Goal: Information Seeking & Learning: Learn about a topic

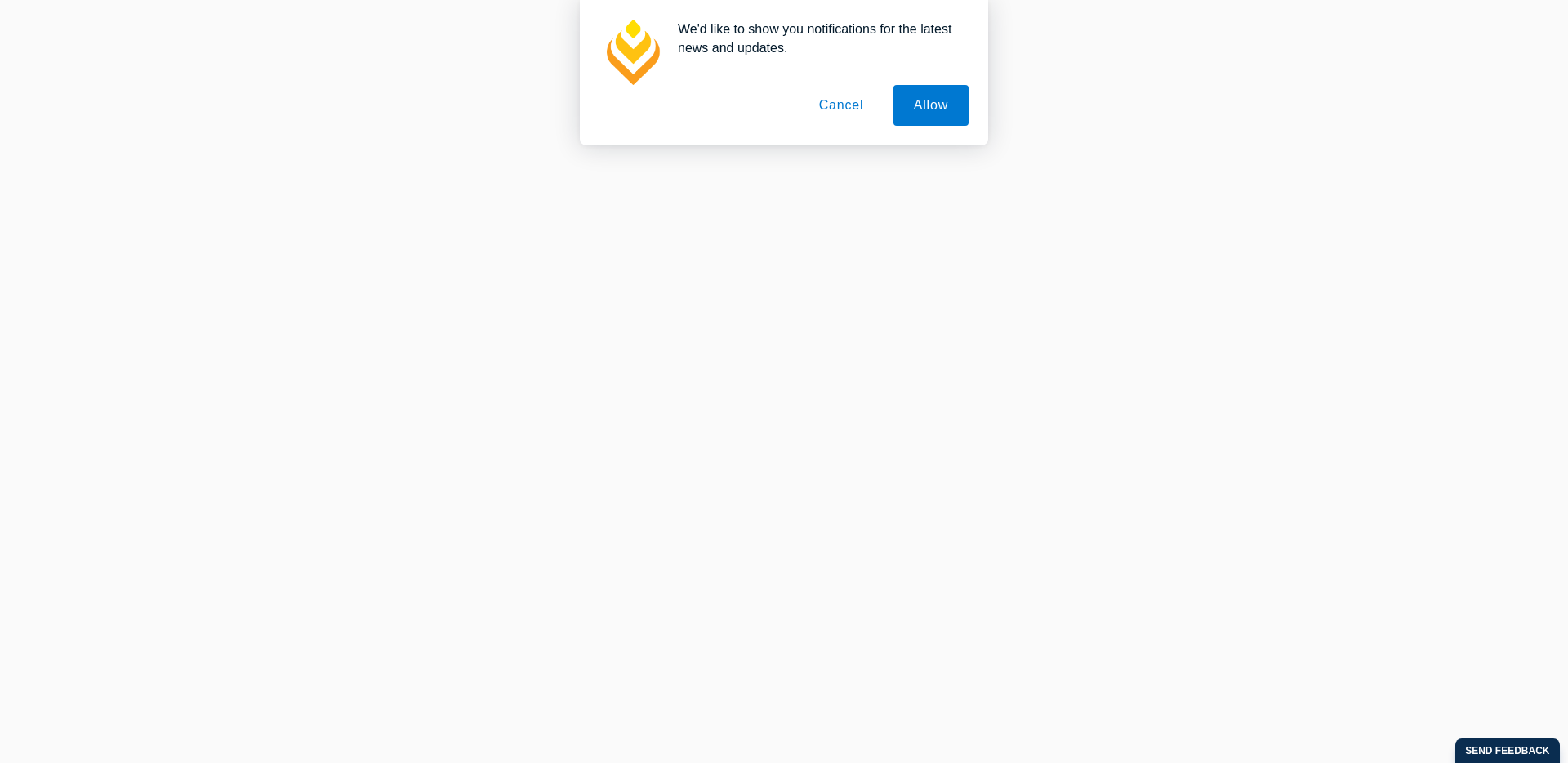
scroll to position [305, 0]
click at [853, 108] on button "Cancel" at bounding box center [841, 105] width 85 height 41
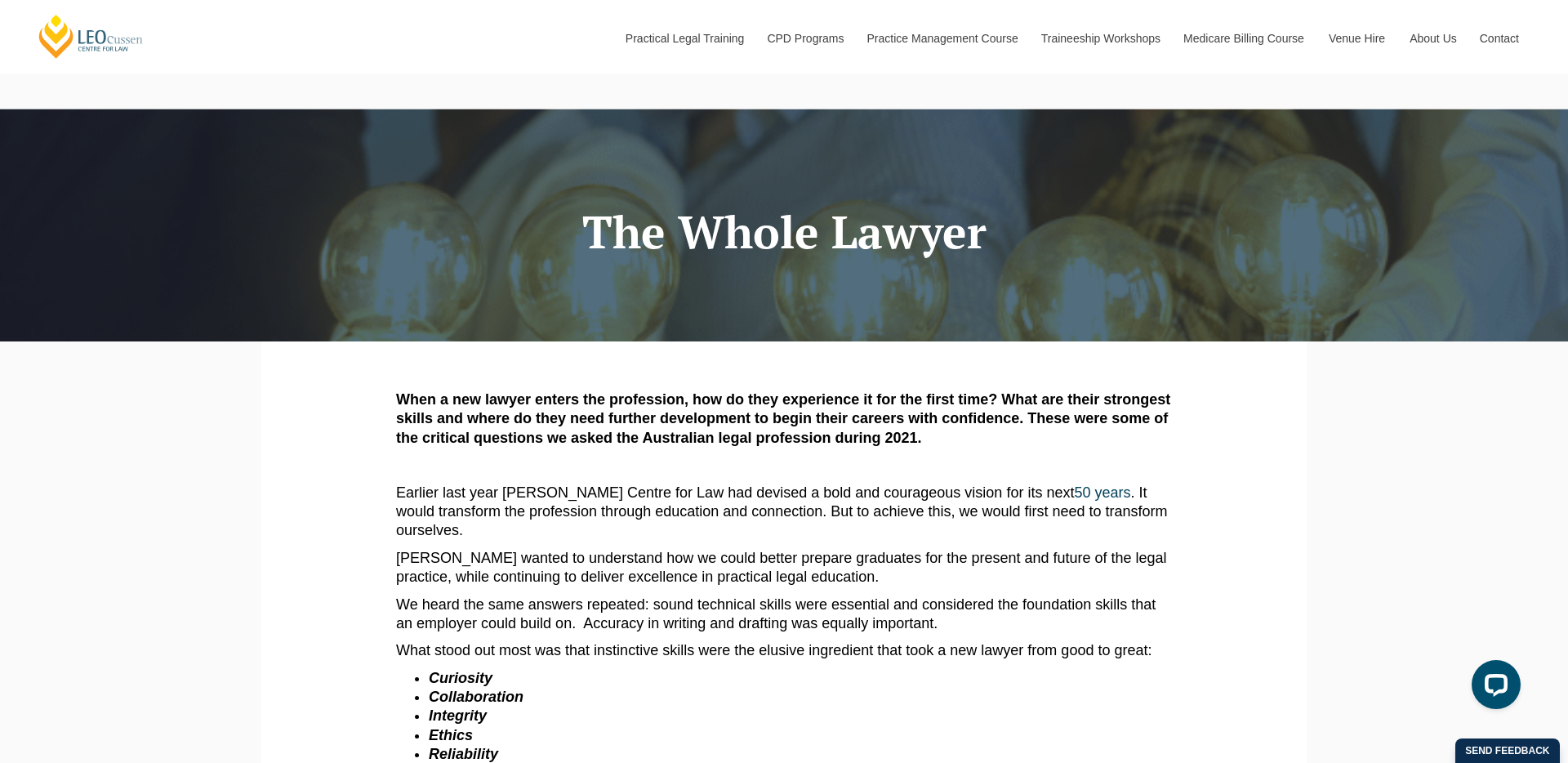
scroll to position [19, 0]
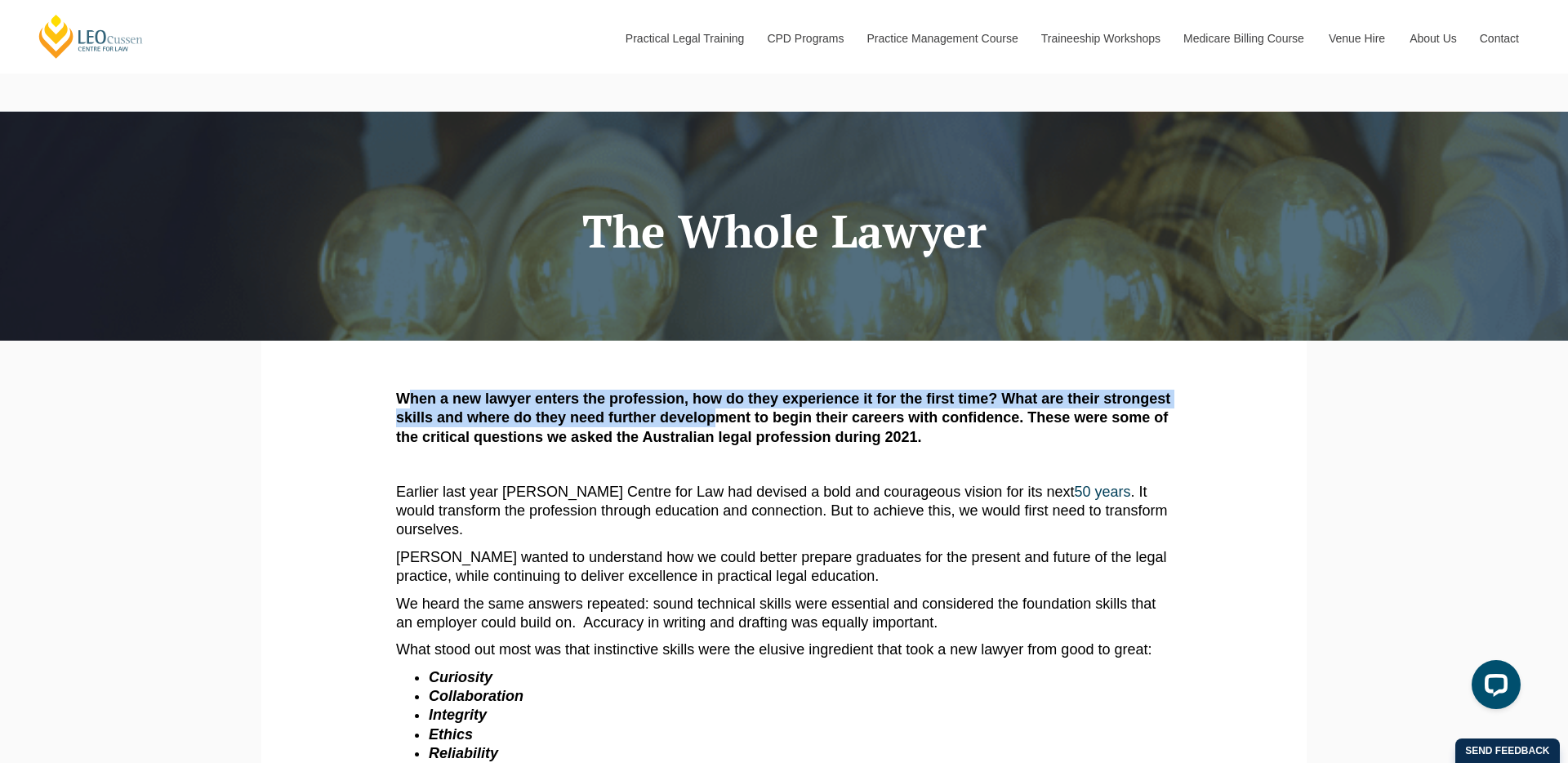
drag, startPoint x: 403, startPoint y: 400, endPoint x: 716, endPoint y: 410, distance: 313.2
click at [716, 410] on strong "When a new lawyer enters the profession, how do they experience it for the firs…" at bounding box center [783, 418] width 774 height 55
click at [717, 411] on strong "When a new lawyer enters the profession, how do they experience it for the firs…" at bounding box center [783, 418] width 774 height 55
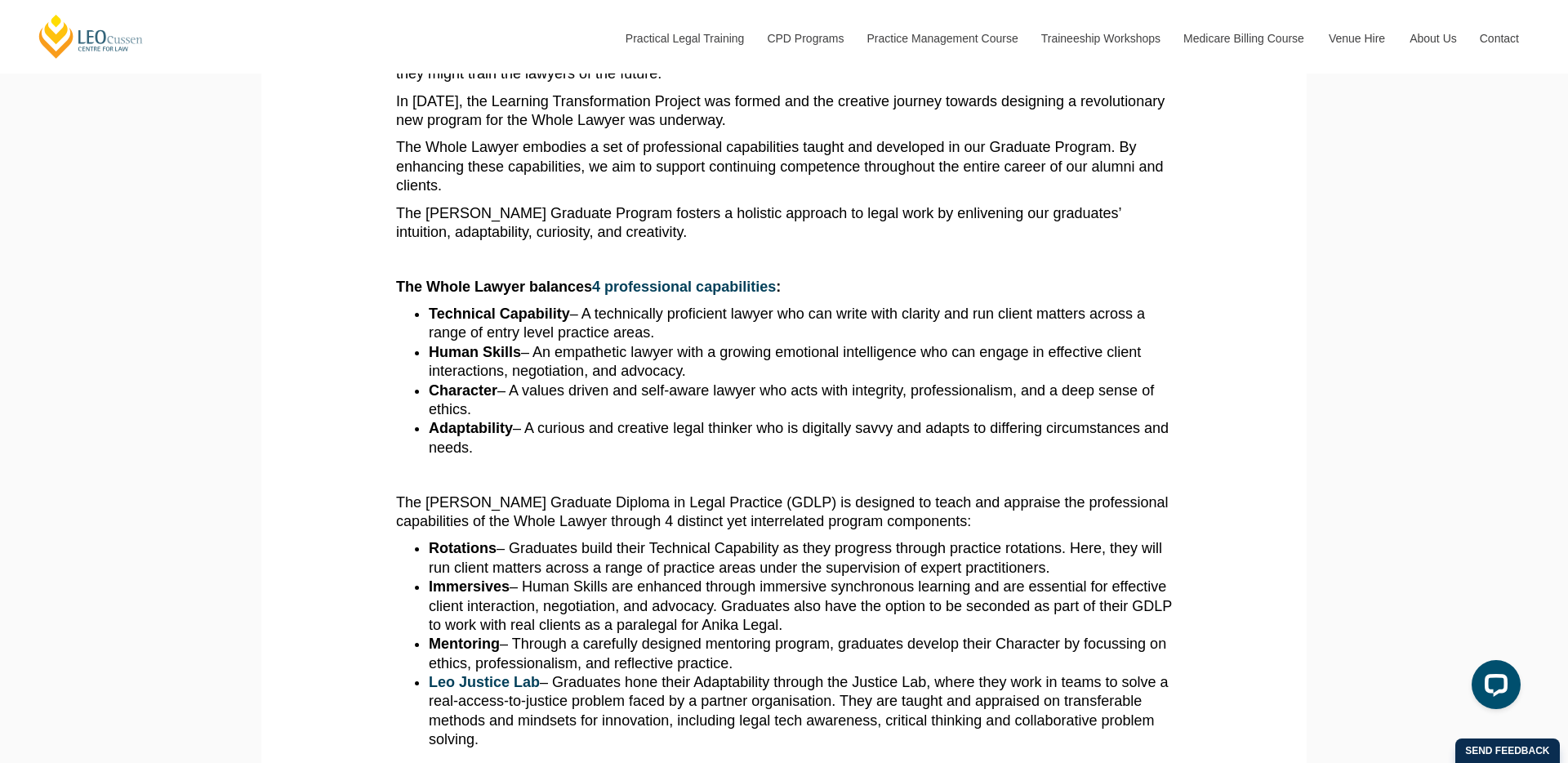
scroll to position [920, 0]
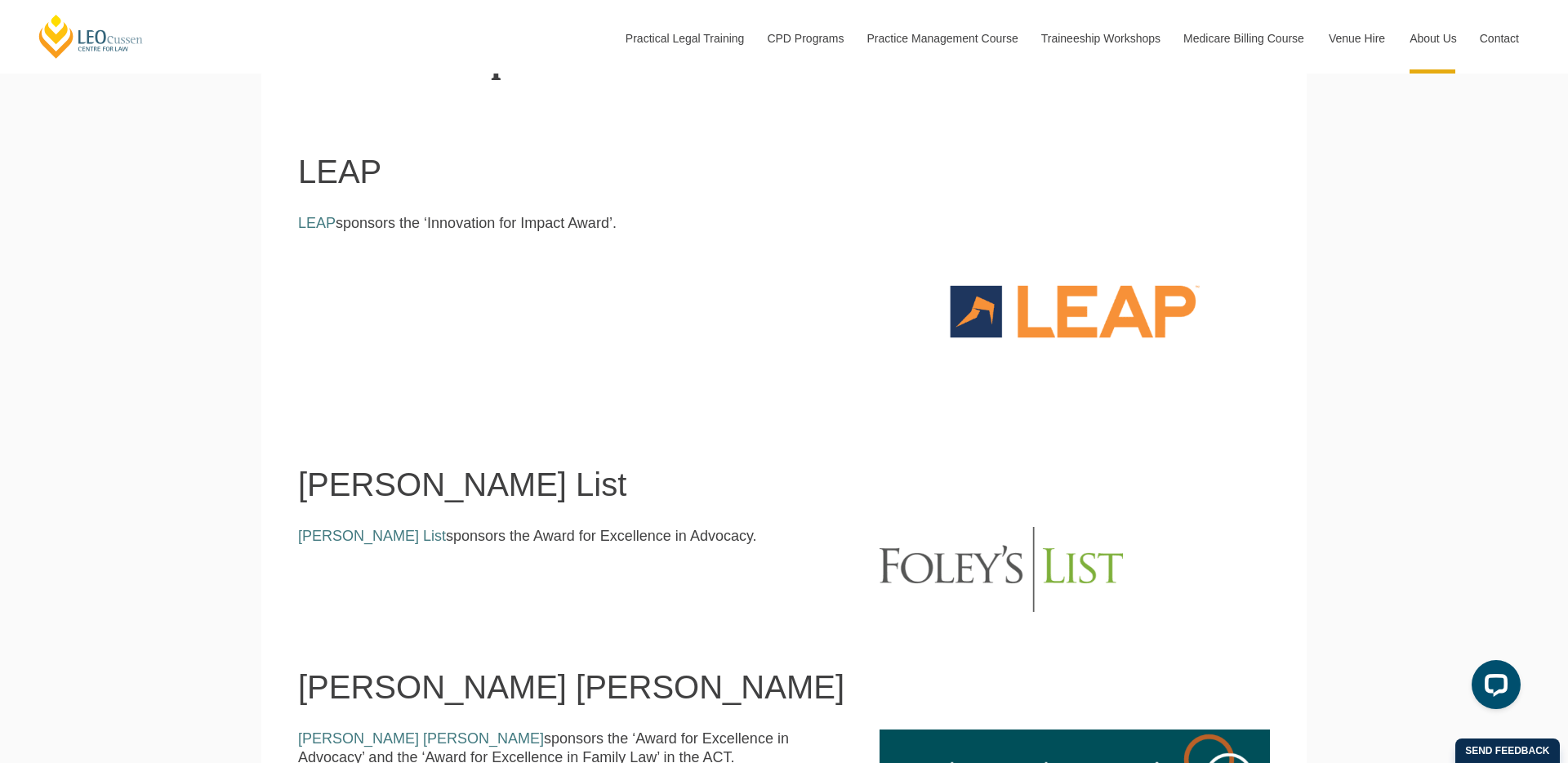
scroll to position [1127, 0]
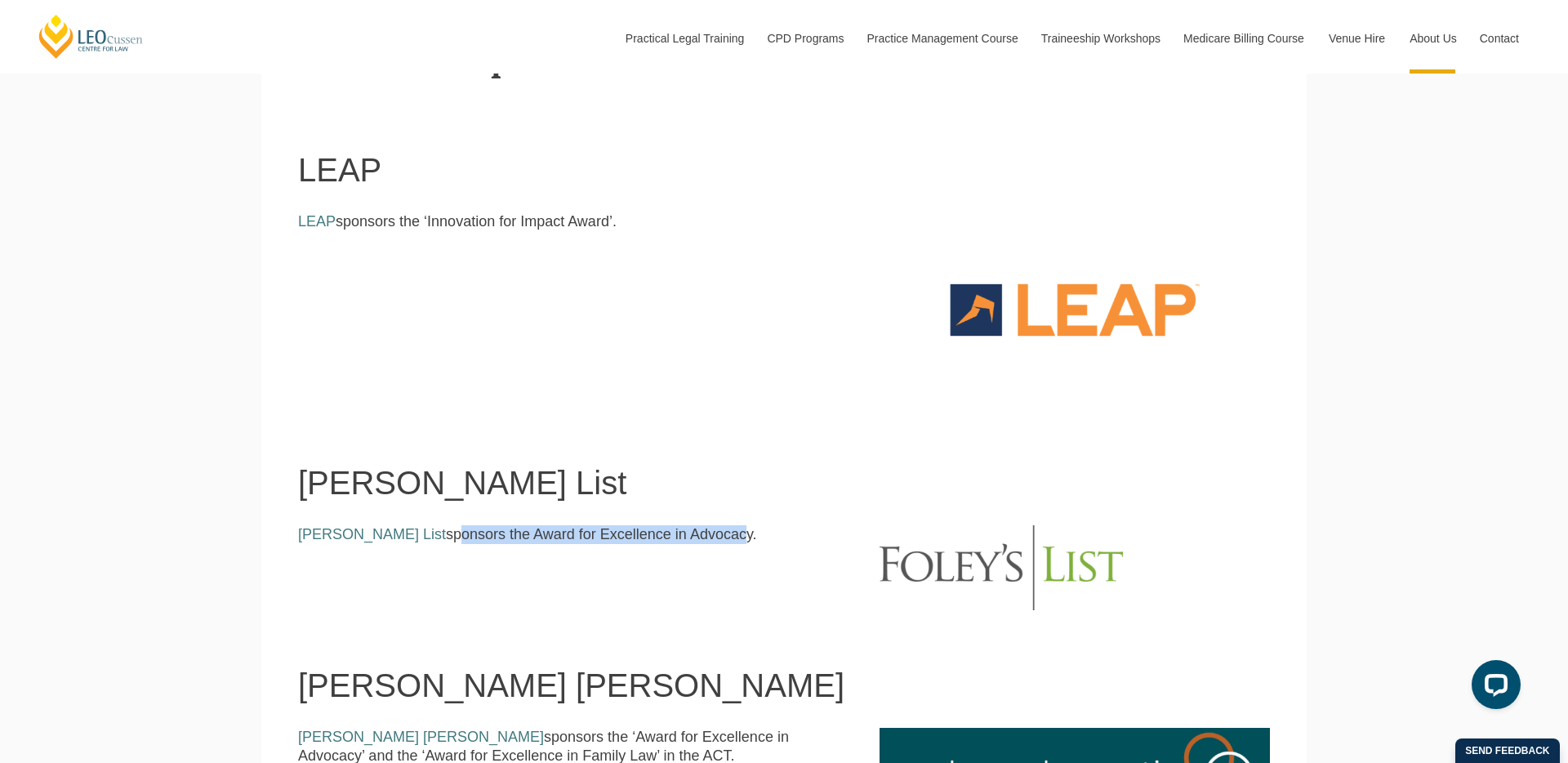
drag, startPoint x: 645, startPoint y: 543, endPoint x: 372, endPoint y: 530, distance: 273.3
click at [372, 530] on p "Foley’s List sponsors the Award for Excellence in Advocacy." at bounding box center [576, 535] width 557 height 19
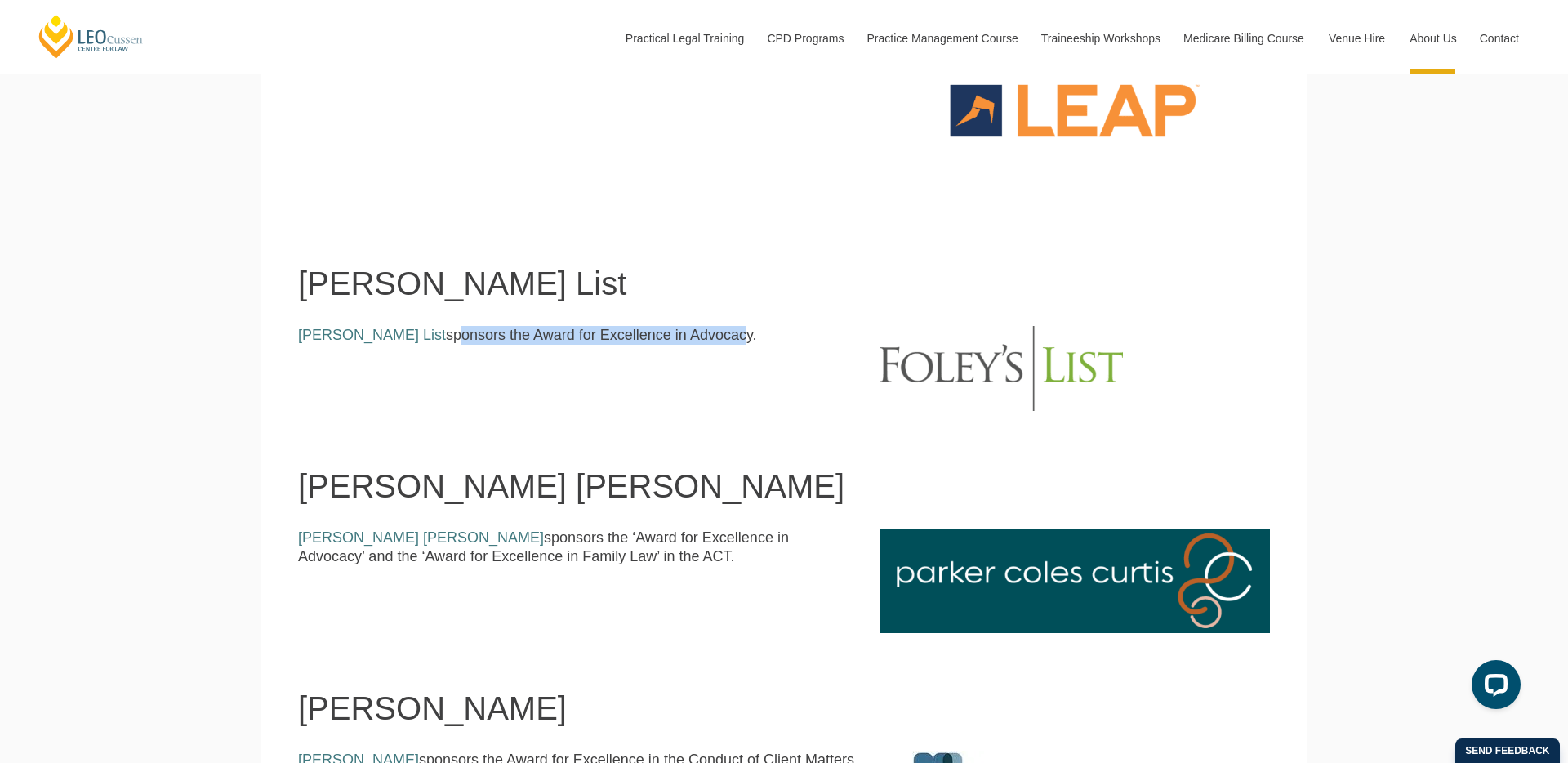
scroll to position [1550, 0]
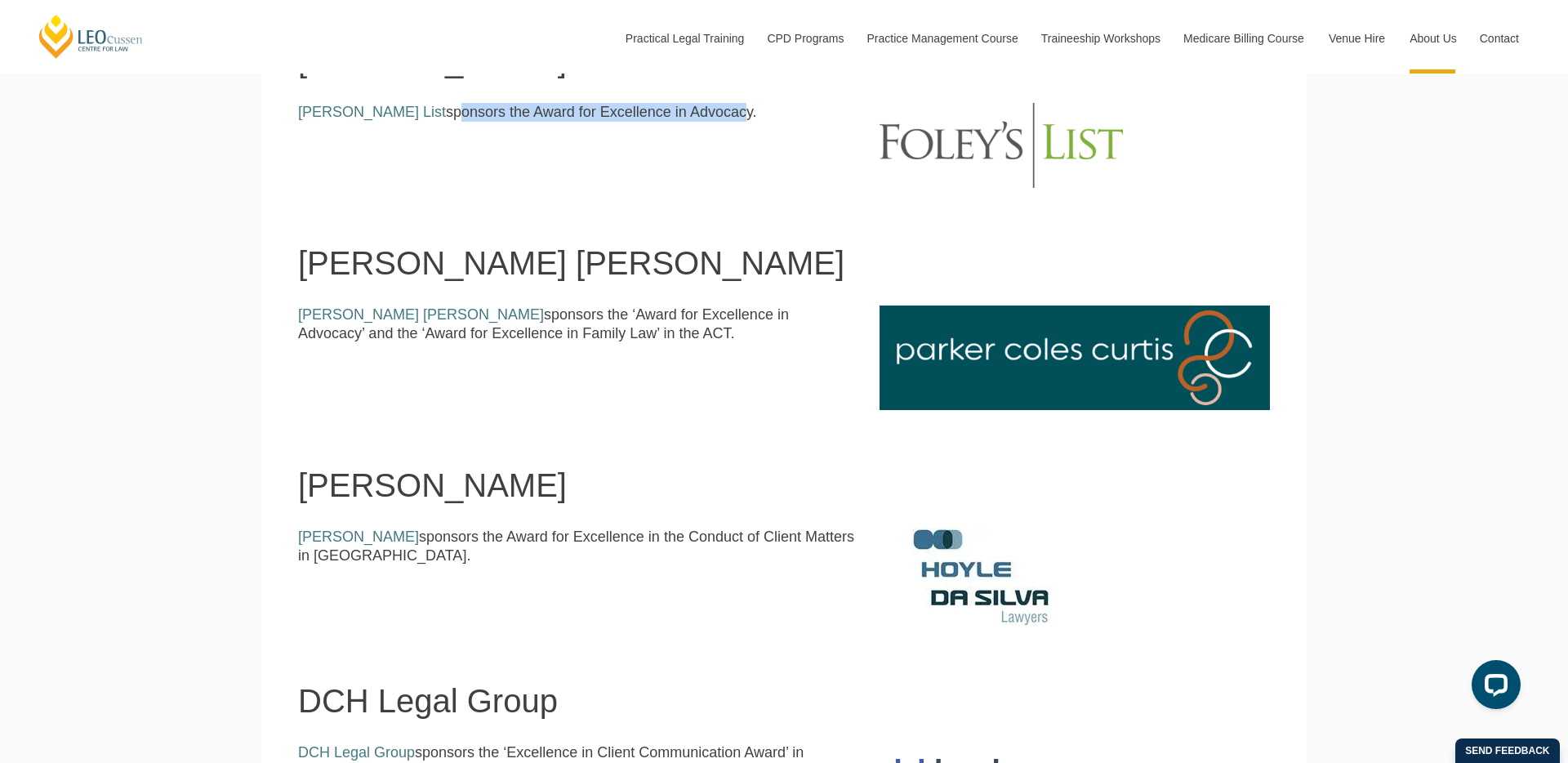
drag, startPoint x: 694, startPoint y: 368, endPoint x: 552, endPoint y: 325, distance: 148.4
click at [553, 324] on div "Parker Coles Curtis sponsors the ‘Award for Excellence in Advocacy’ and the ‘Aw…" at bounding box center [784, 358] width 996 height 104
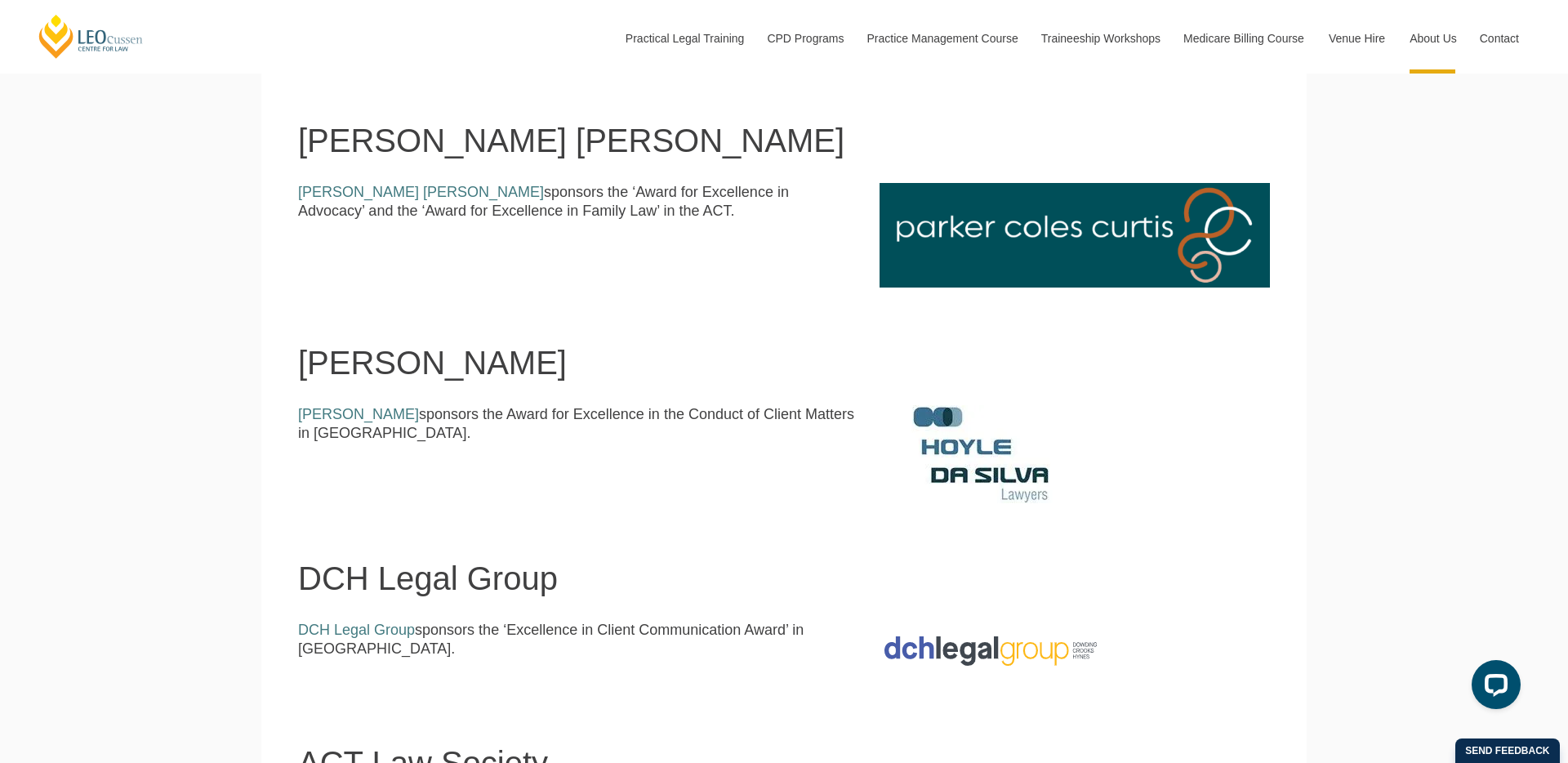
scroll to position [1680, 0]
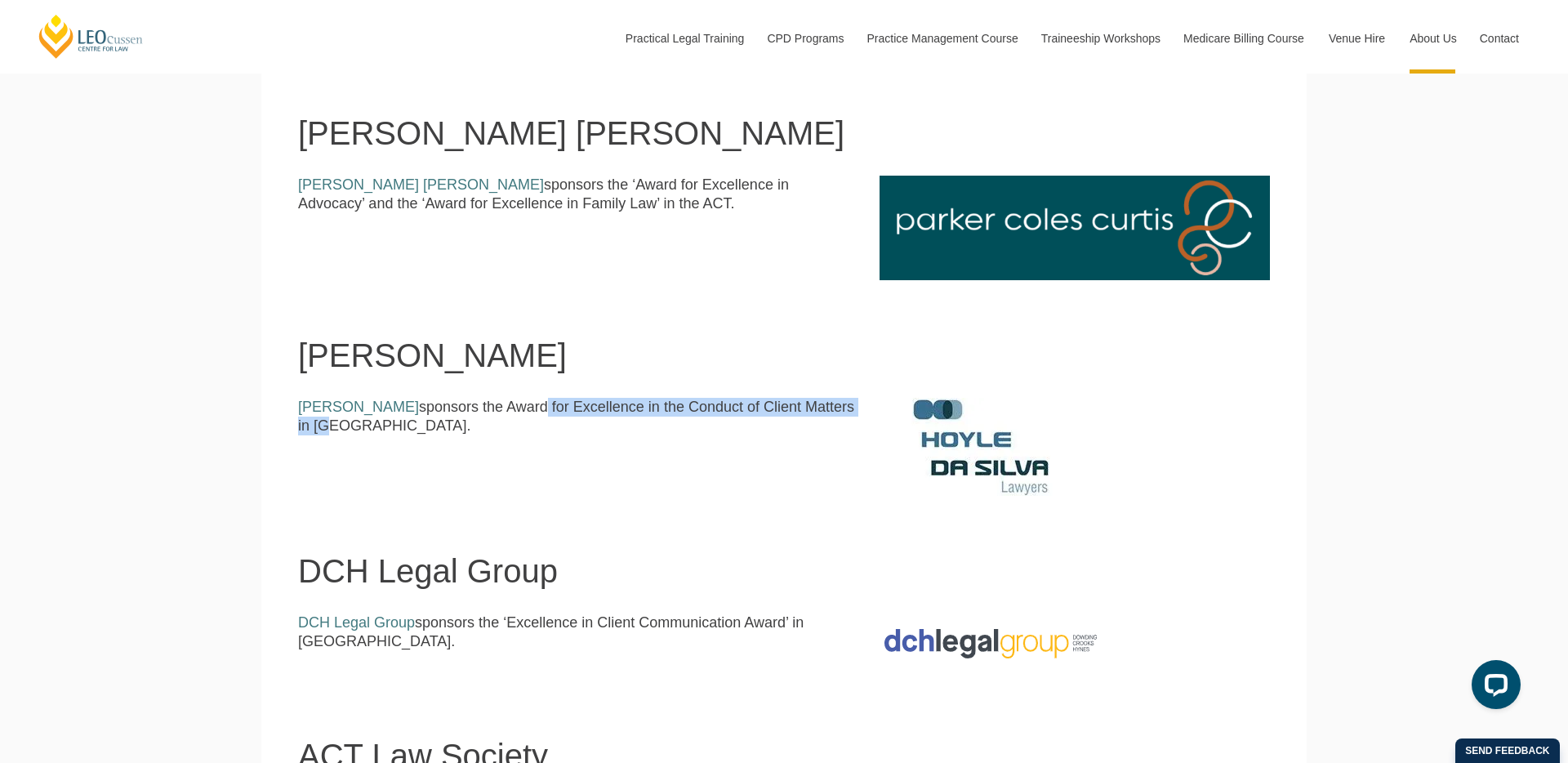
drag, startPoint x: 504, startPoint y: 414, endPoint x: 823, endPoint y: 414, distance: 319.0
click at [823, 414] on p "Hoyle Da Silva sponsors the Award for Excellence in the Conduct of Client Matte…" at bounding box center [576, 417] width 557 height 38
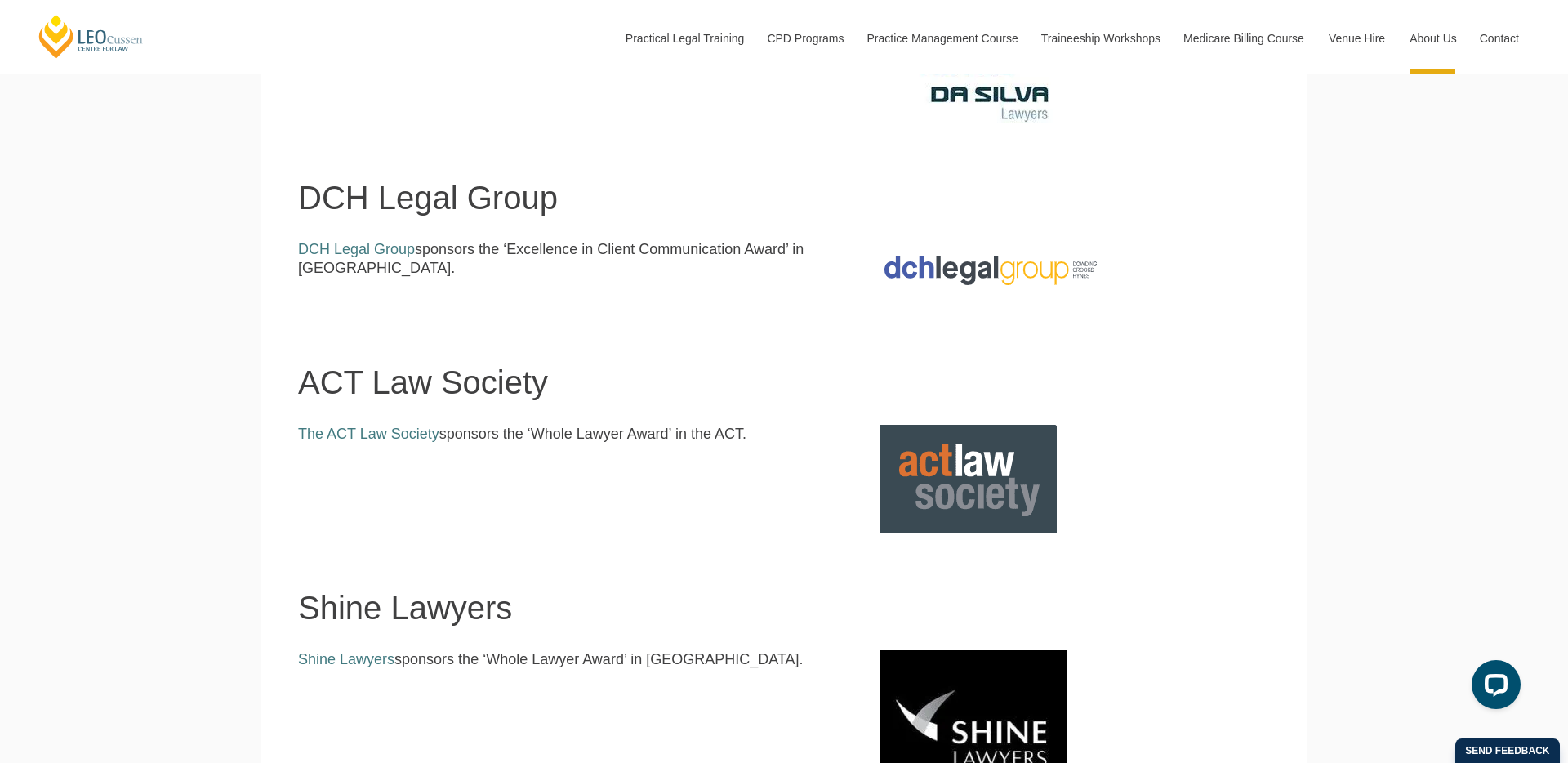
scroll to position [2071, 0]
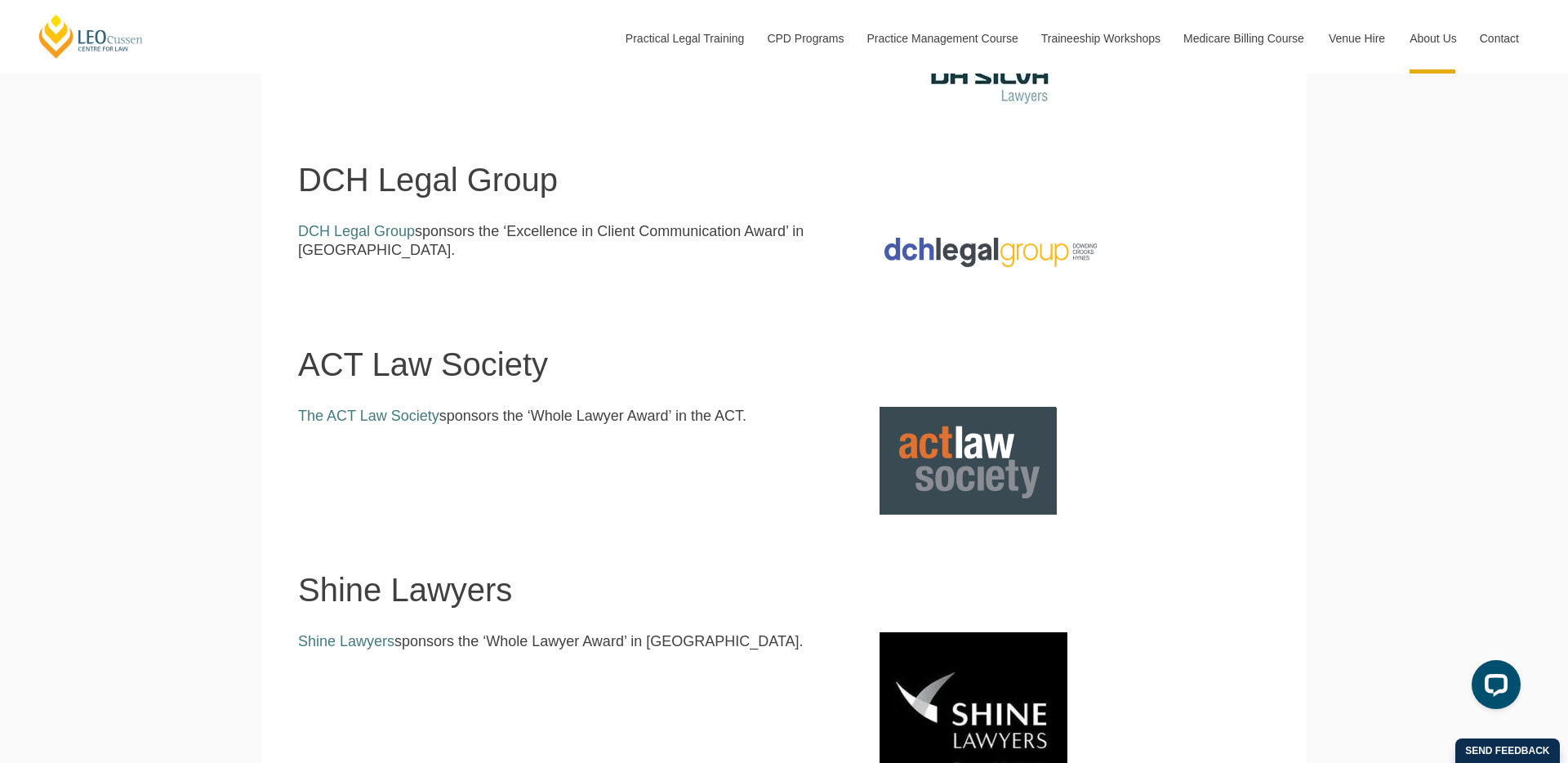
drag, startPoint x: 797, startPoint y: 419, endPoint x: 499, endPoint y: 437, distance: 298.5
click at [499, 437] on div "The ACT Law Society sponsors the ‘Whole Lawyer Award’ in the ACT." at bounding box center [576, 422] width 582 height 31
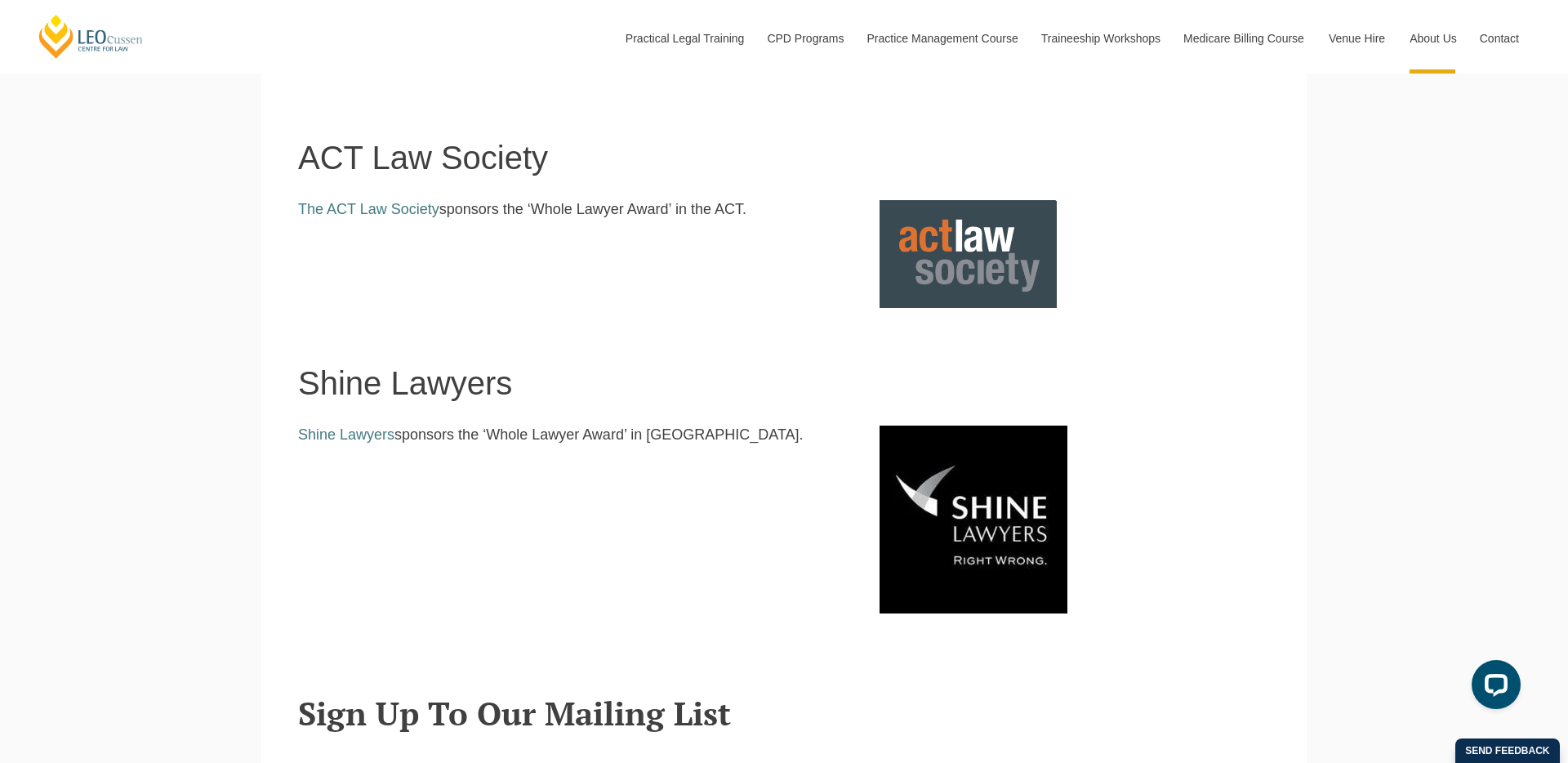
scroll to position [2279, 0]
drag, startPoint x: 647, startPoint y: 434, endPoint x: 464, endPoint y: 450, distance: 183.7
click at [456, 446] on div "Shine Lawyers sponsors the ‘Whole Lawyer Award’ in SA." at bounding box center [576, 440] width 582 height 31
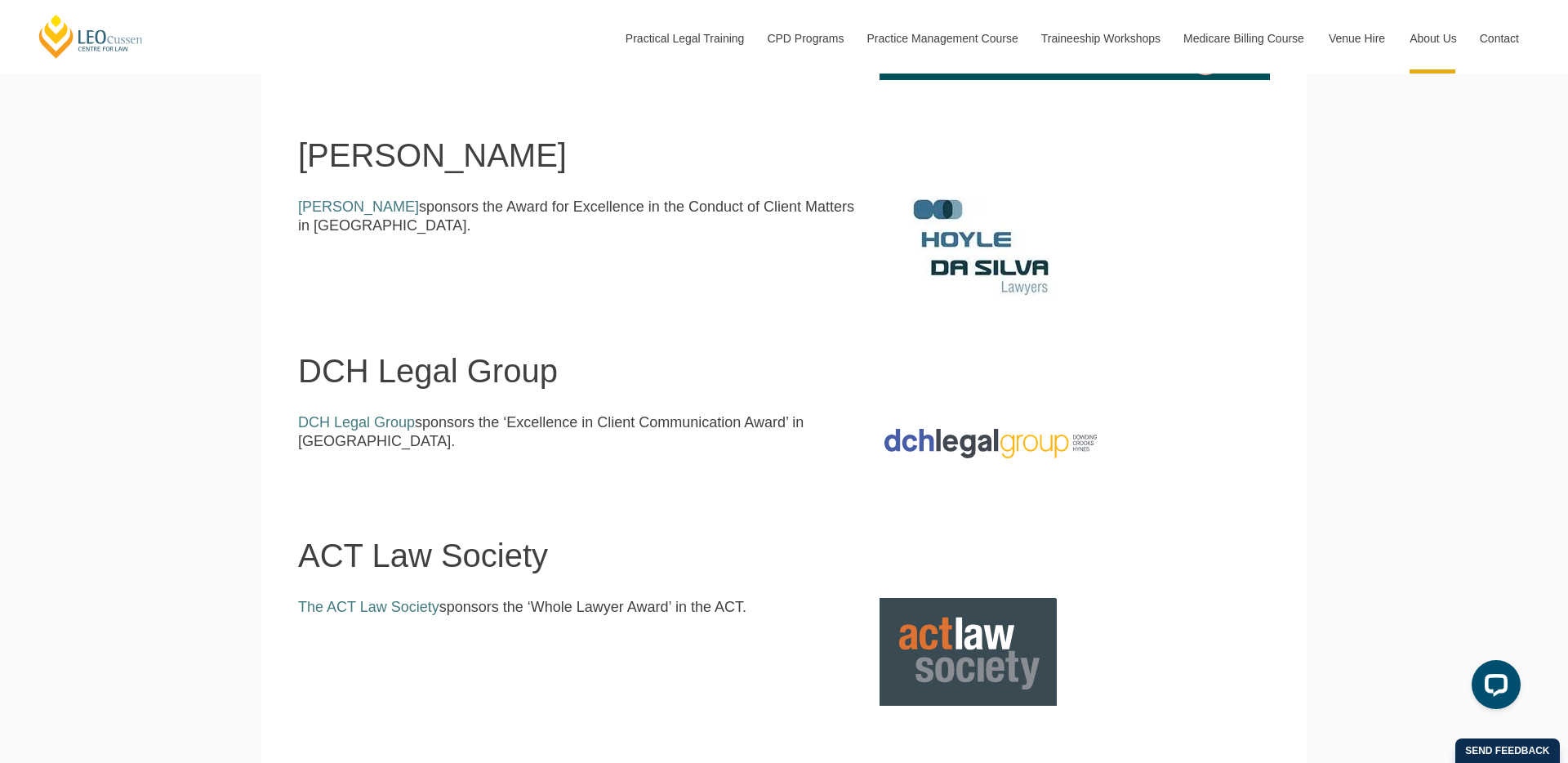
scroll to position [1876, 0]
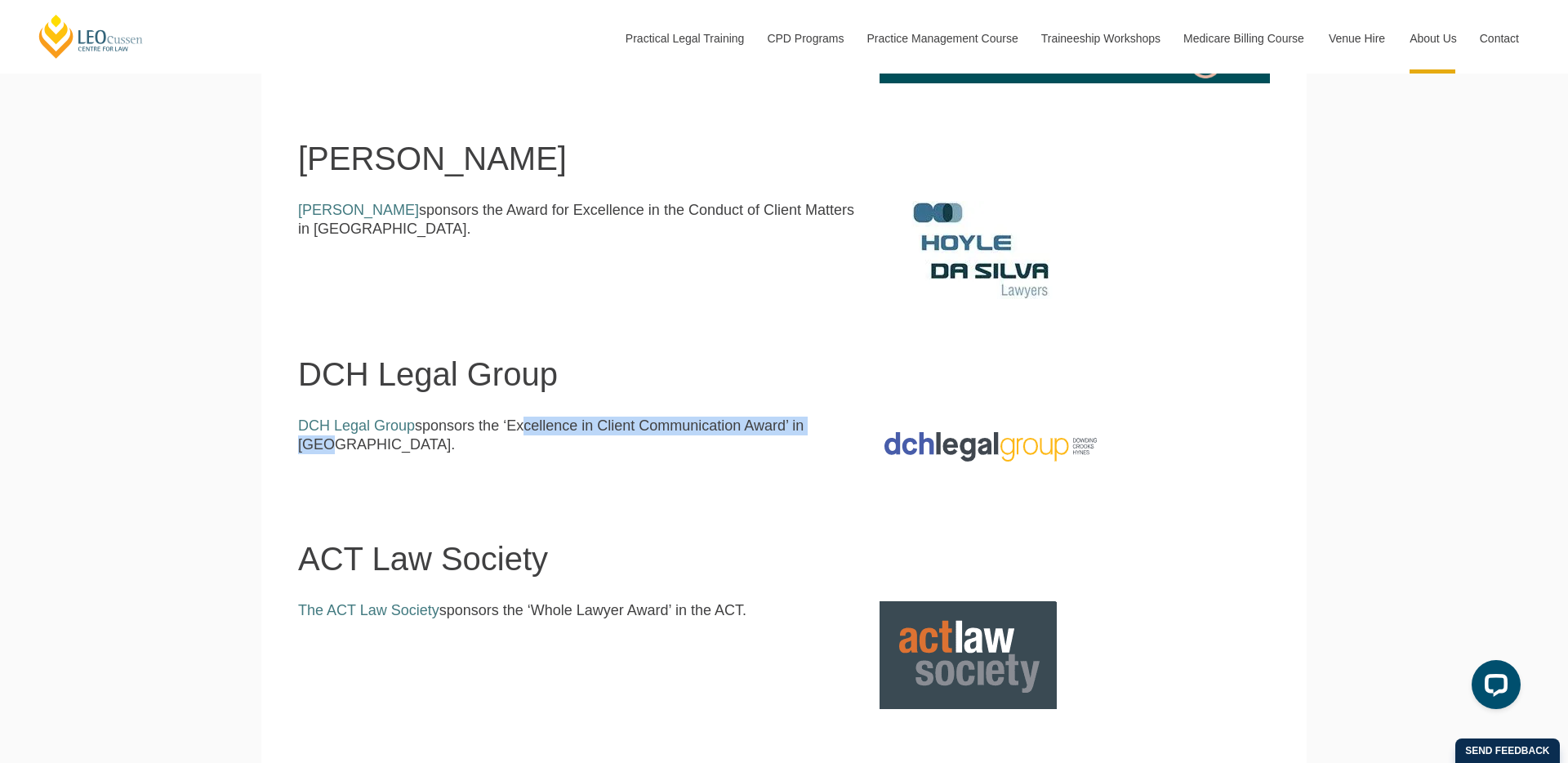
drag, startPoint x: 804, startPoint y: 419, endPoint x: 507, endPoint y: 420, distance: 297.0
click at [507, 421] on p "DCH Legal Group sponsors the ‘Excellence in Client Communication Award’ in WA." at bounding box center [576, 436] width 557 height 38
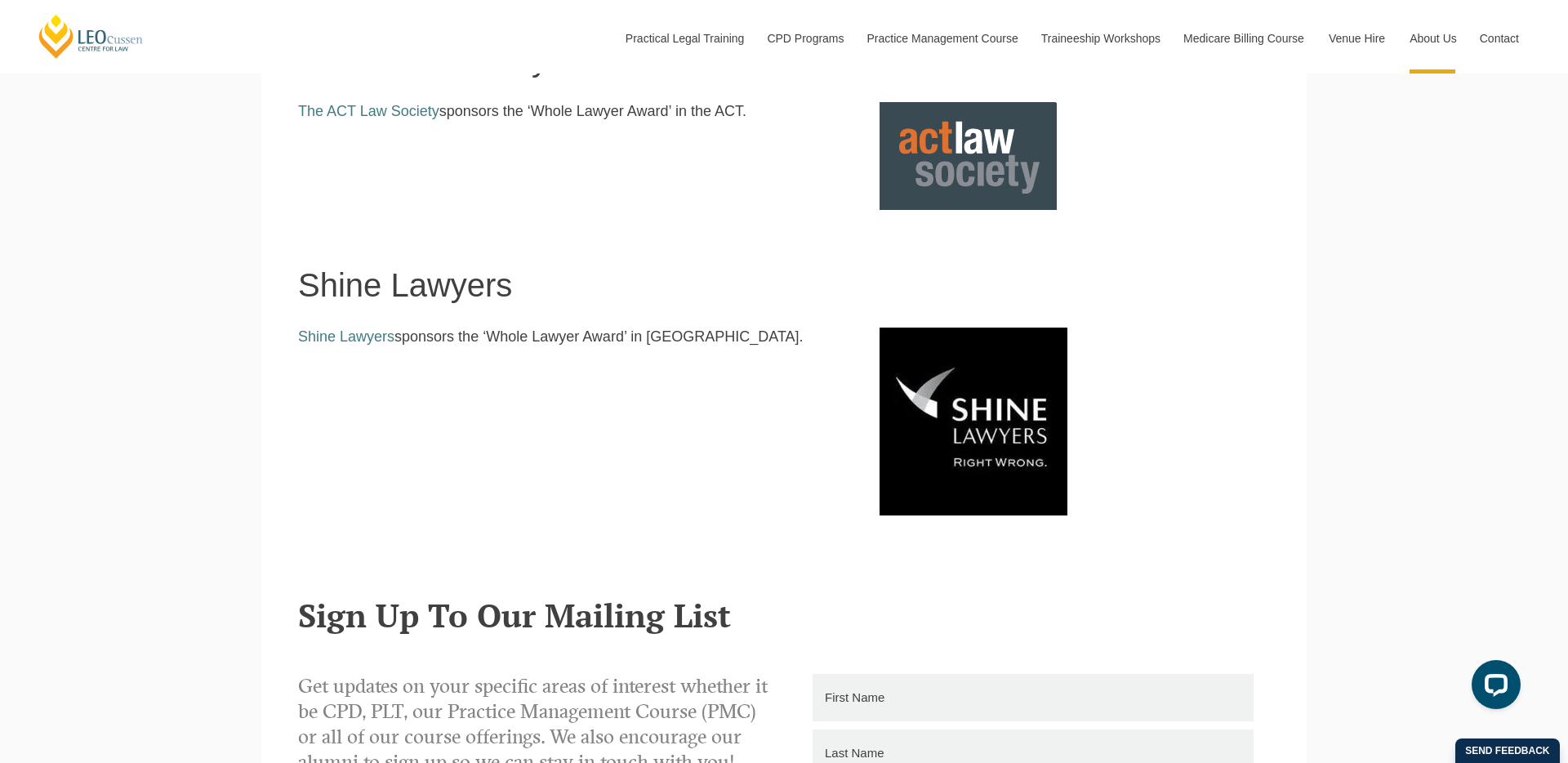
scroll to position [2271, 0]
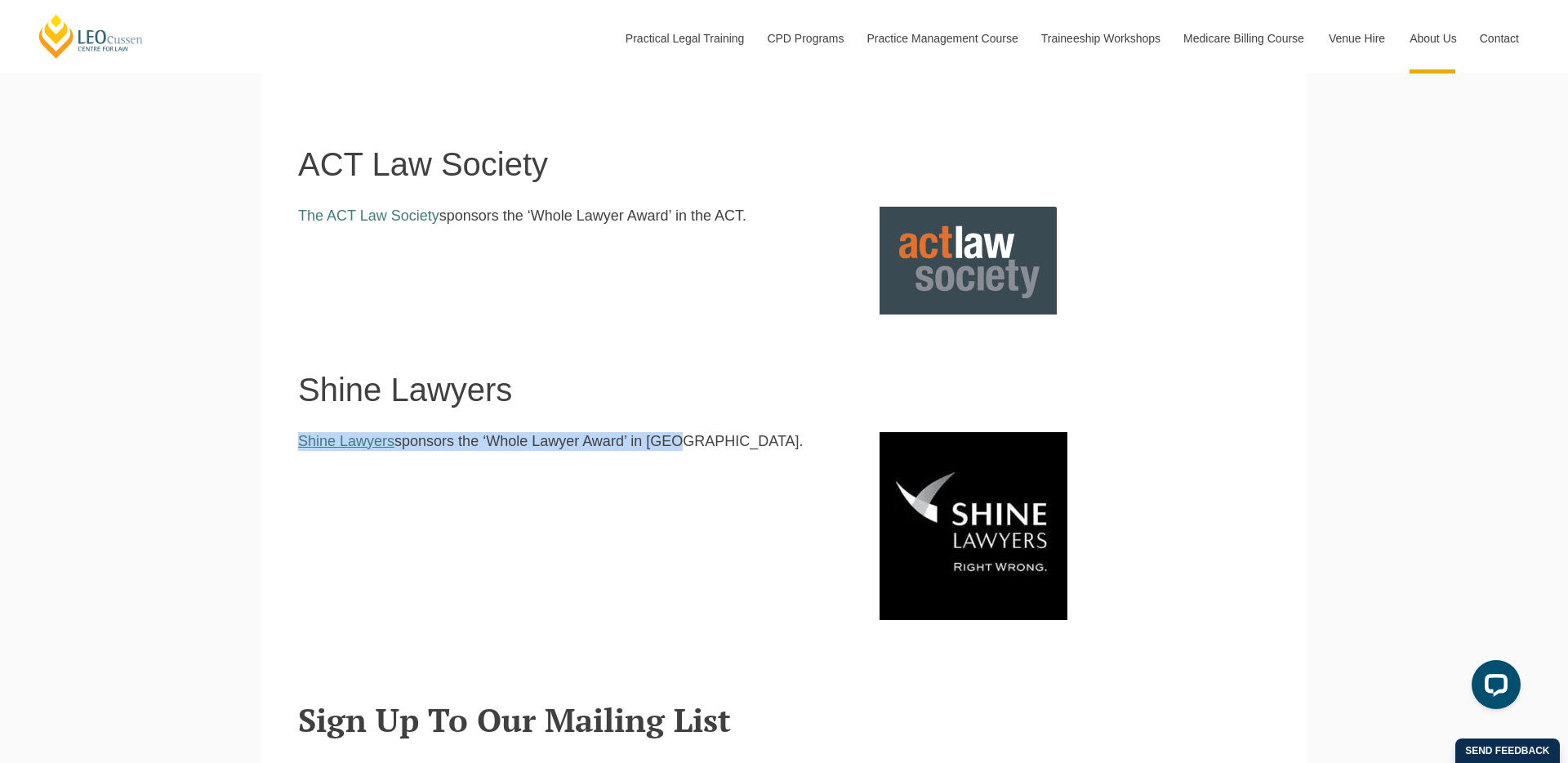
drag, startPoint x: 680, startPoint y: 452, endPoint x: 297, endPoint y: 433, distance: 383.5
click at [297, 433] on div "Shine Lawyers sponsors the ‘Whole Lawyer Award’ in SA." at bounding box center [576, 448] width 582 height 31
drag, startPoint x: 746, startPoint y: 234, endPoint x: 220, endPoint y: 214, distance: 526.4
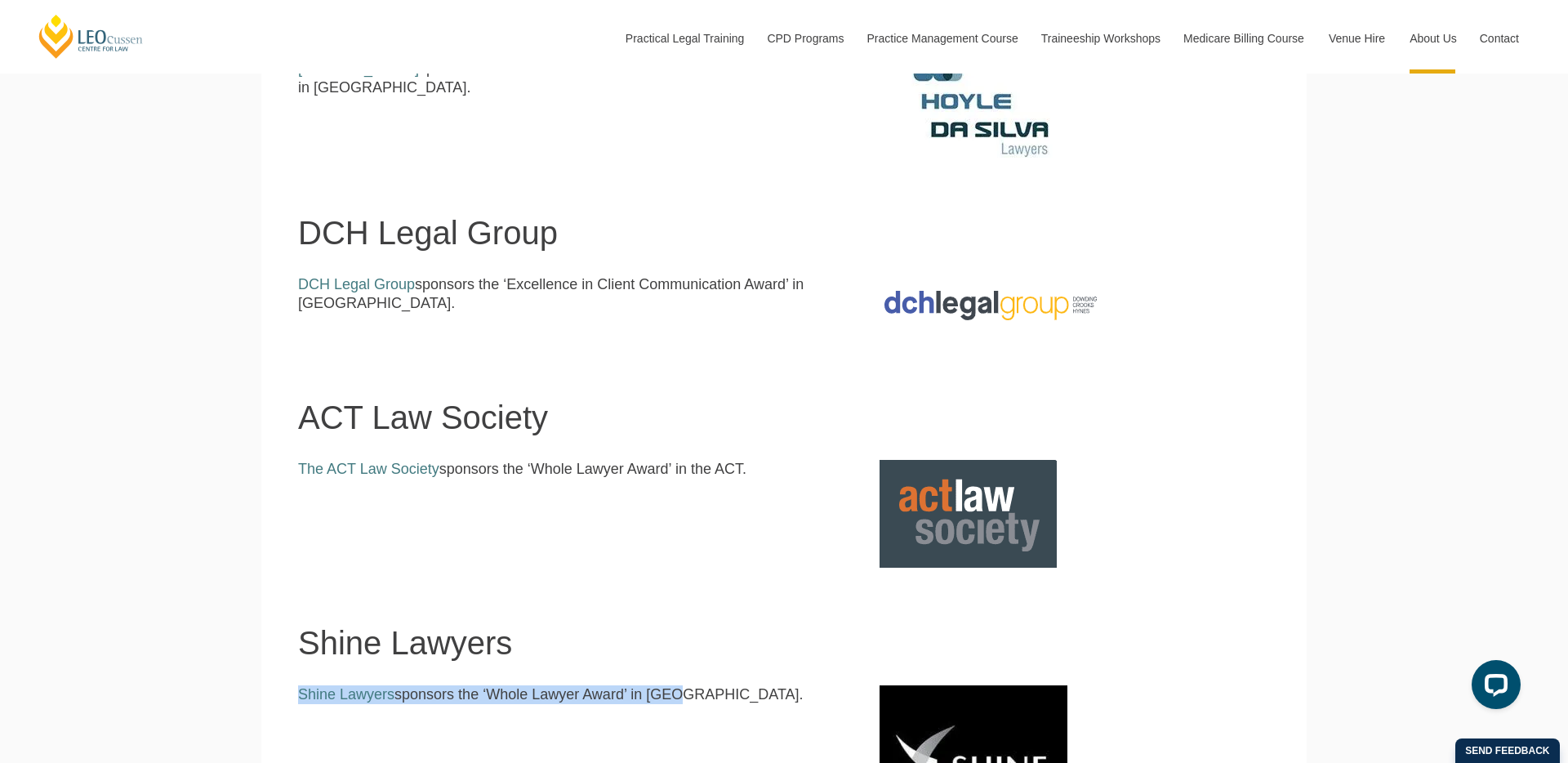
scroll to position [2010, 0]
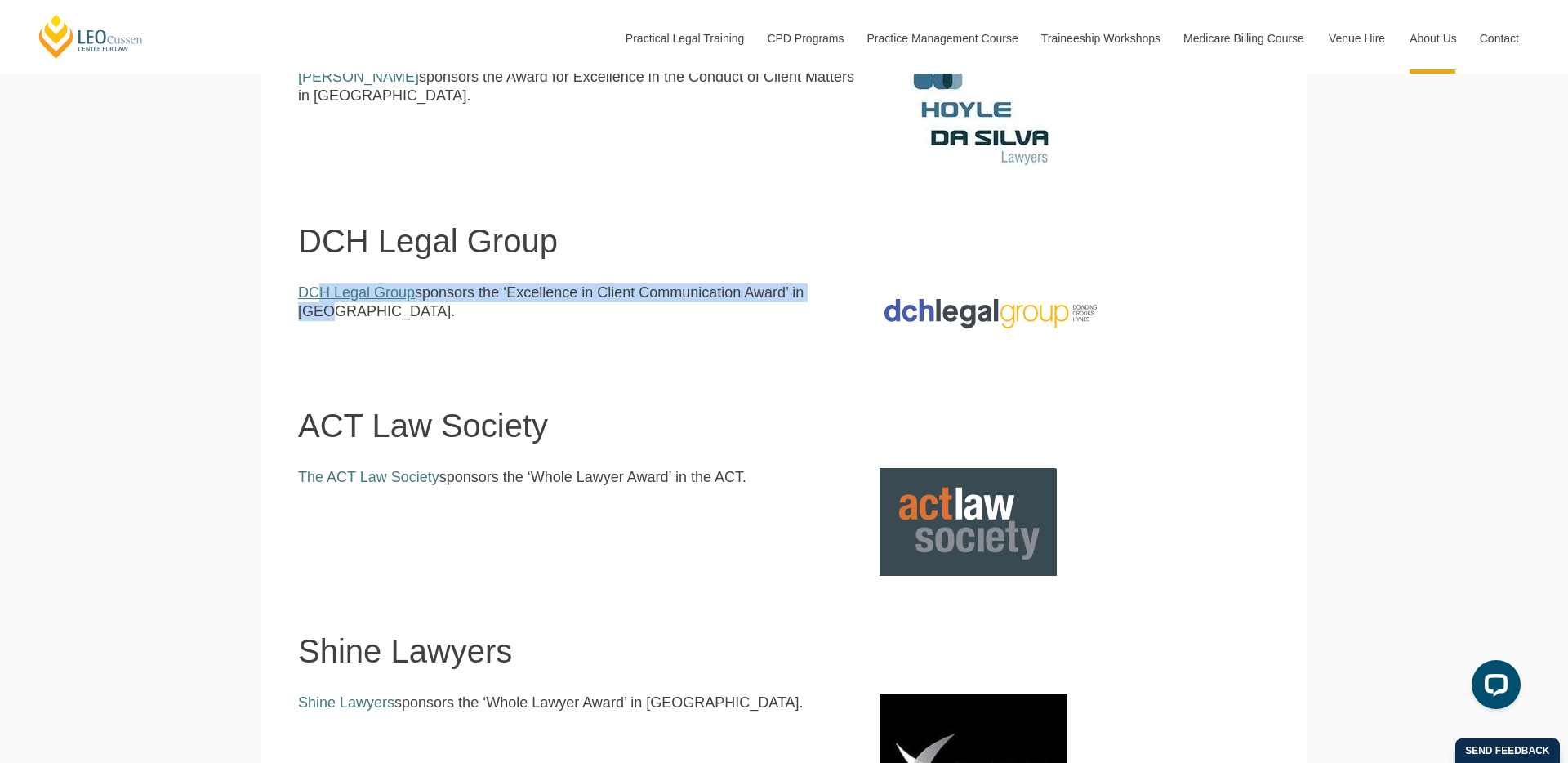
drag, startPoint x: 840, startPoint y: 289, endPoint x: 323, endPoint y: 301, distance: 517.1
click at [323, 301] on p "DCH Legal Group sponsors the ‘Excellence in Client Communication Award’ in WA." at bounding box center [576, 302] width 557 height 38
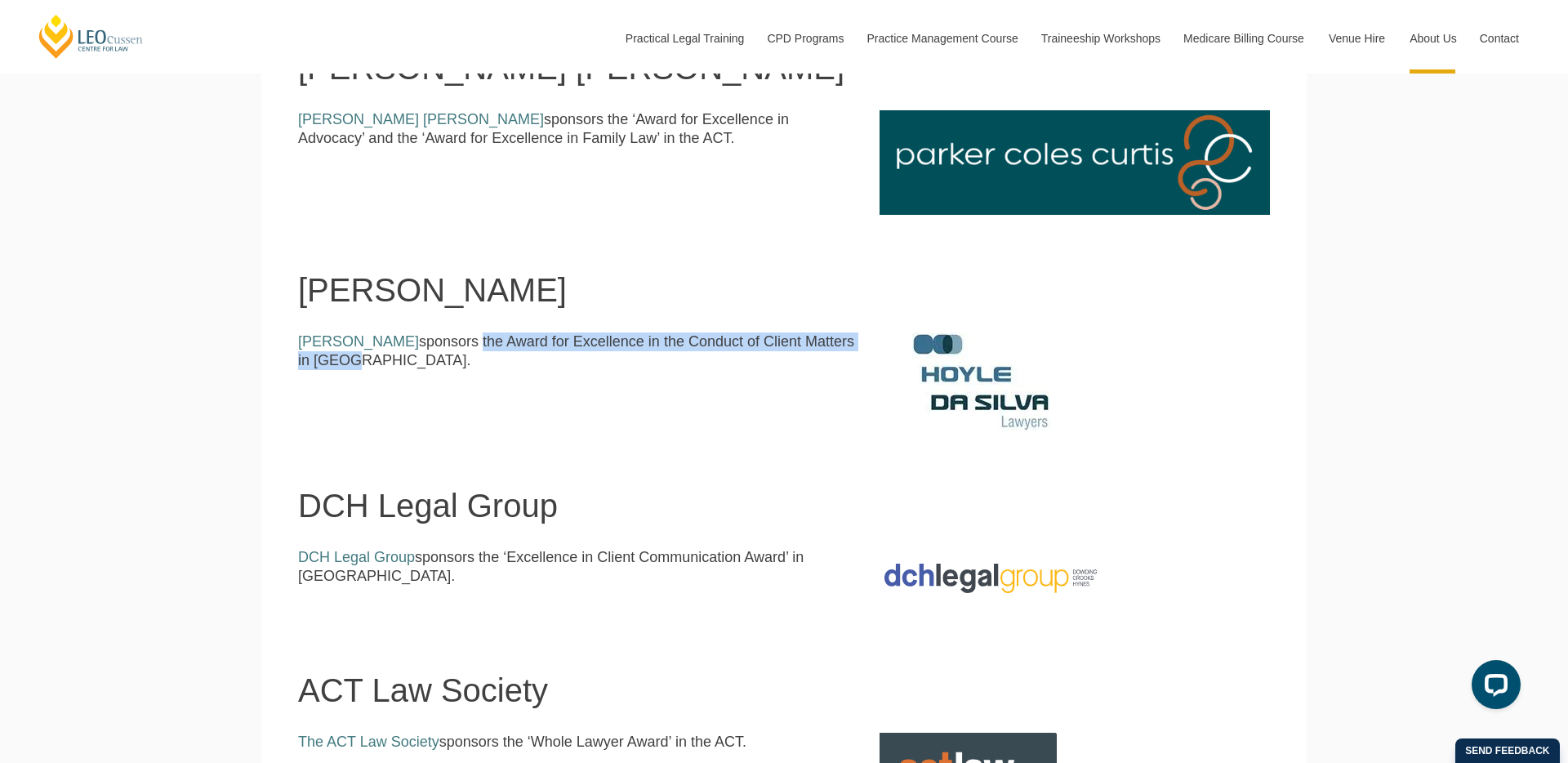
drag, startPoint x: 863, startPoint y: 344, endPoint x: 445, endPoint y: 345, distance: 418.0
click at [445, 345] on div "Hoyle Da Silva sponsors the Award for Excellence in the Conduct of Client Matte…" at bounding box center [576, 357] width 582 height 50
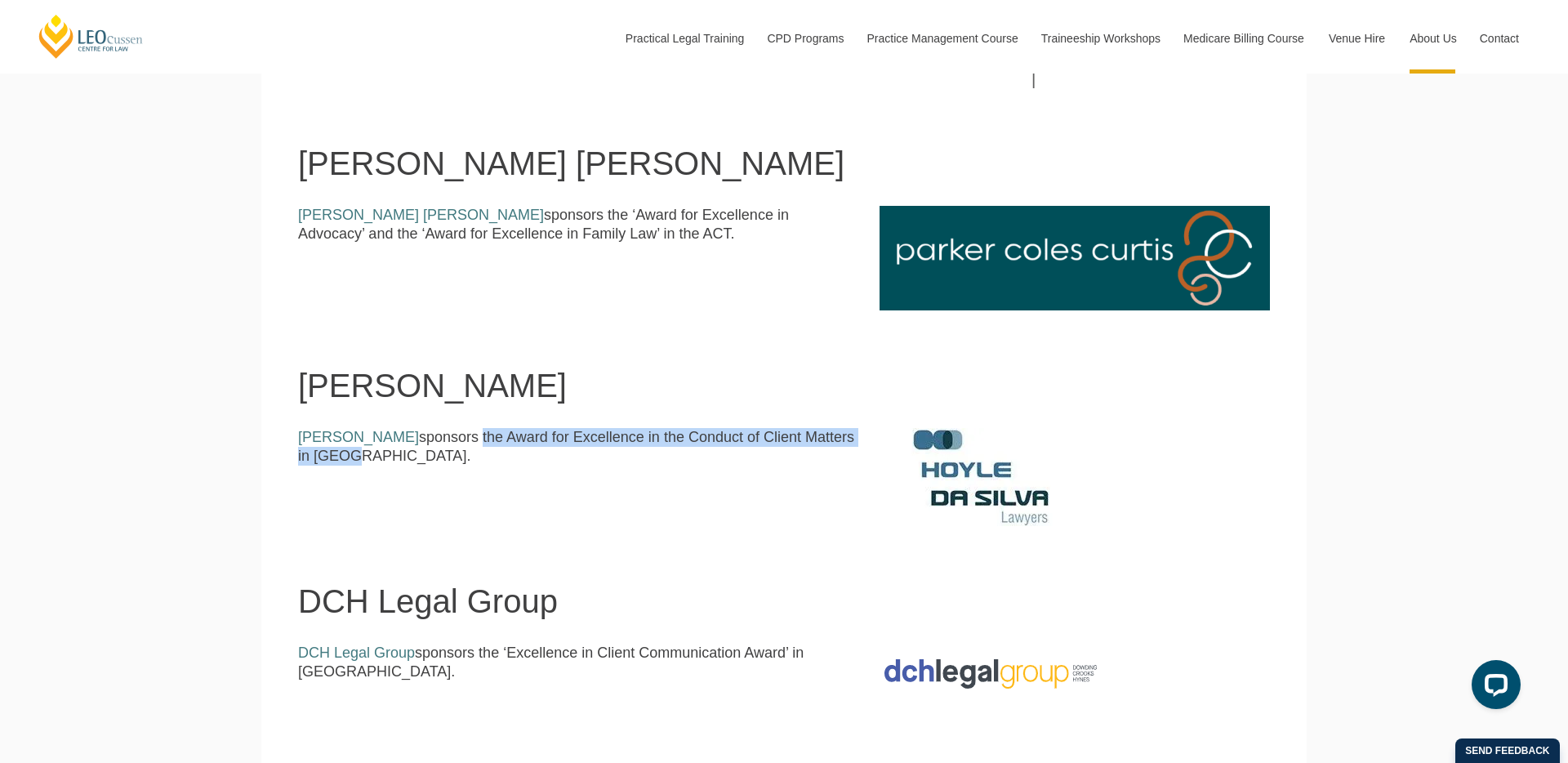
scroll to position [1646, 0]
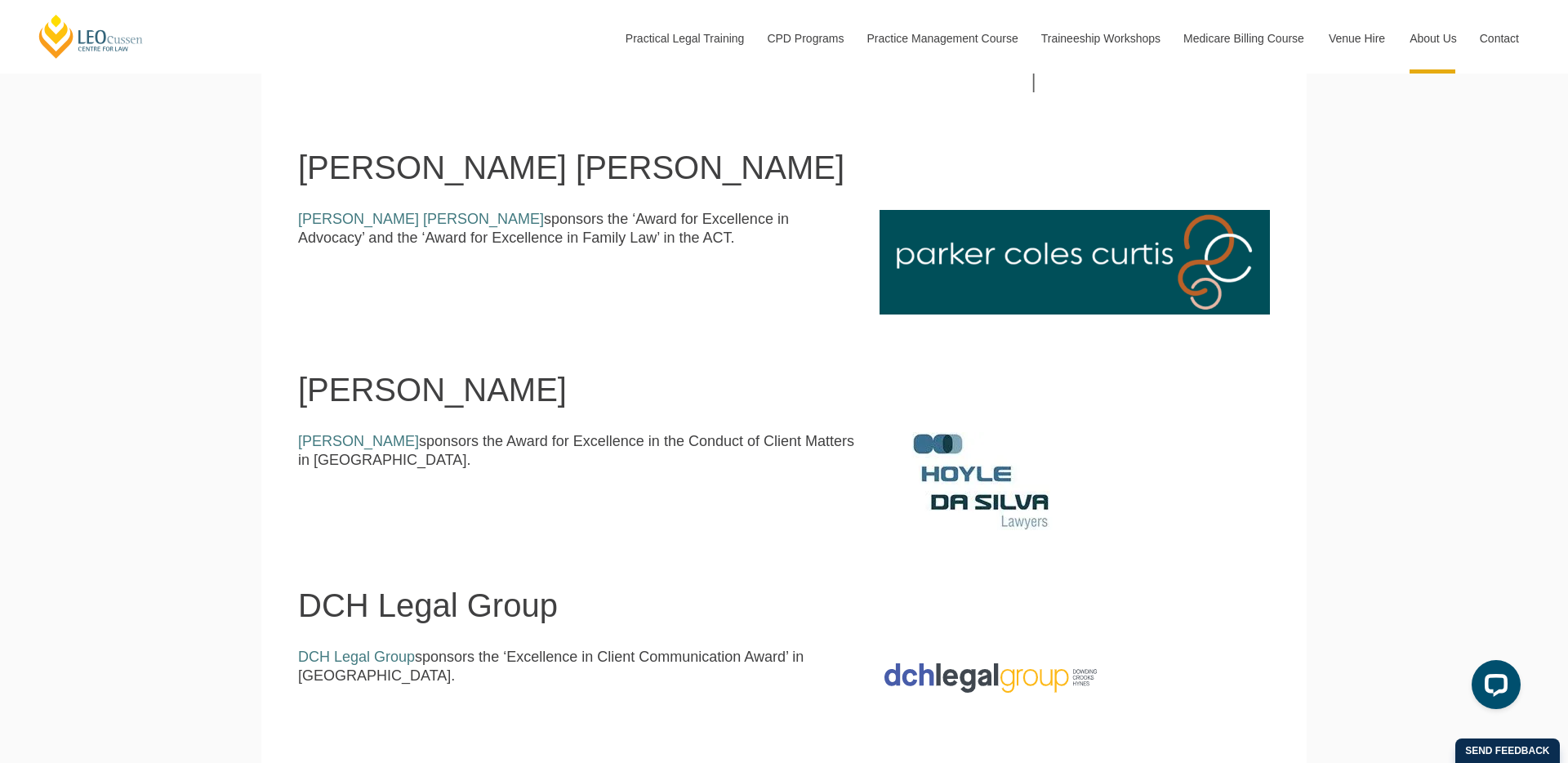
drag, startPoint x: 743, startPoint y: 245, endPoint x: 531, endPoint y: 232, distance: 212.4
click at [531, 232] on p "Parker Coles Curtis sponsors the ‘Award for Excellence in Advocacy’ and the ‘Aw…" at bounding box center [576, 229] width 557 height 38
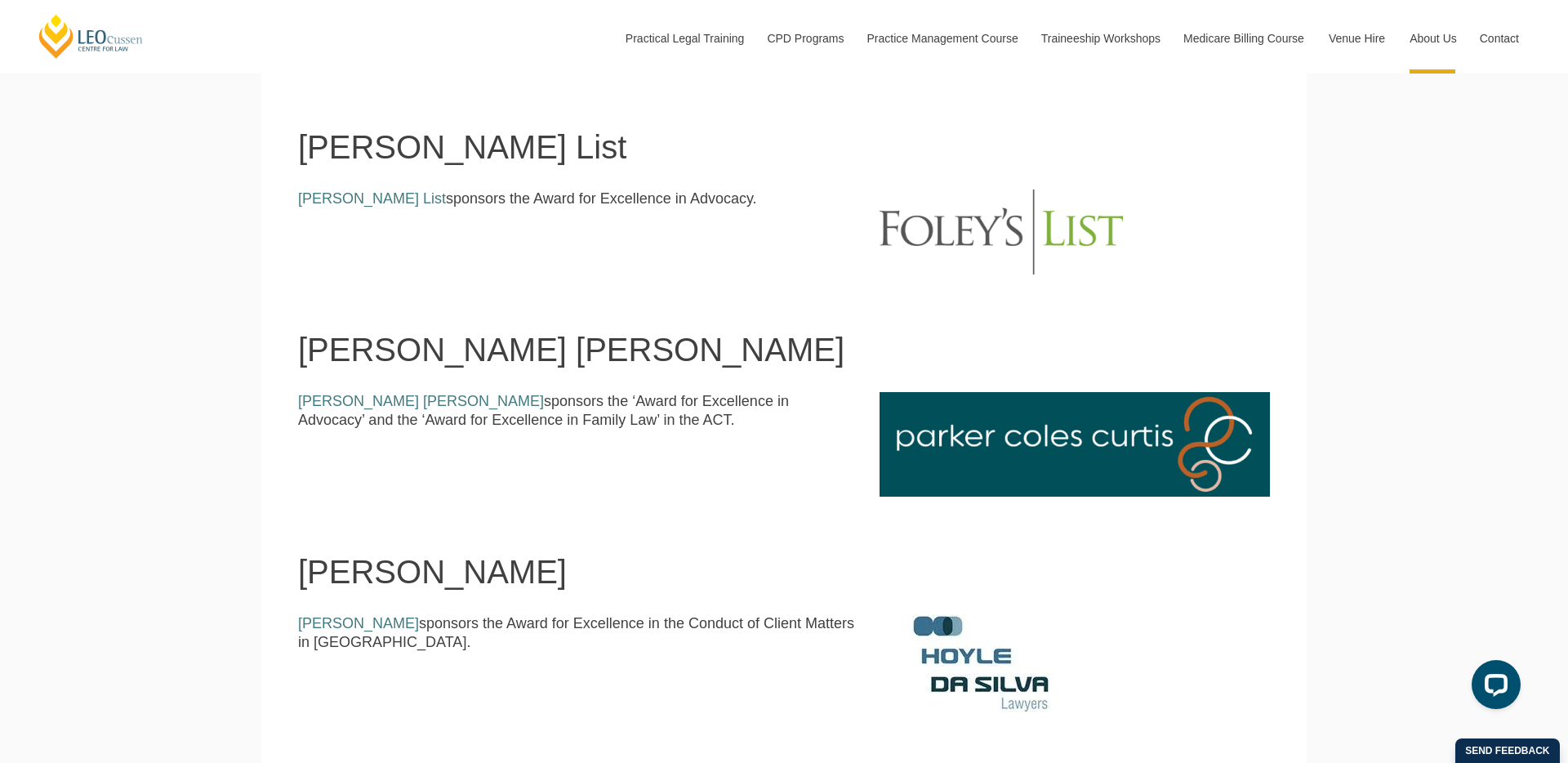
scroll to position [1421, 0]
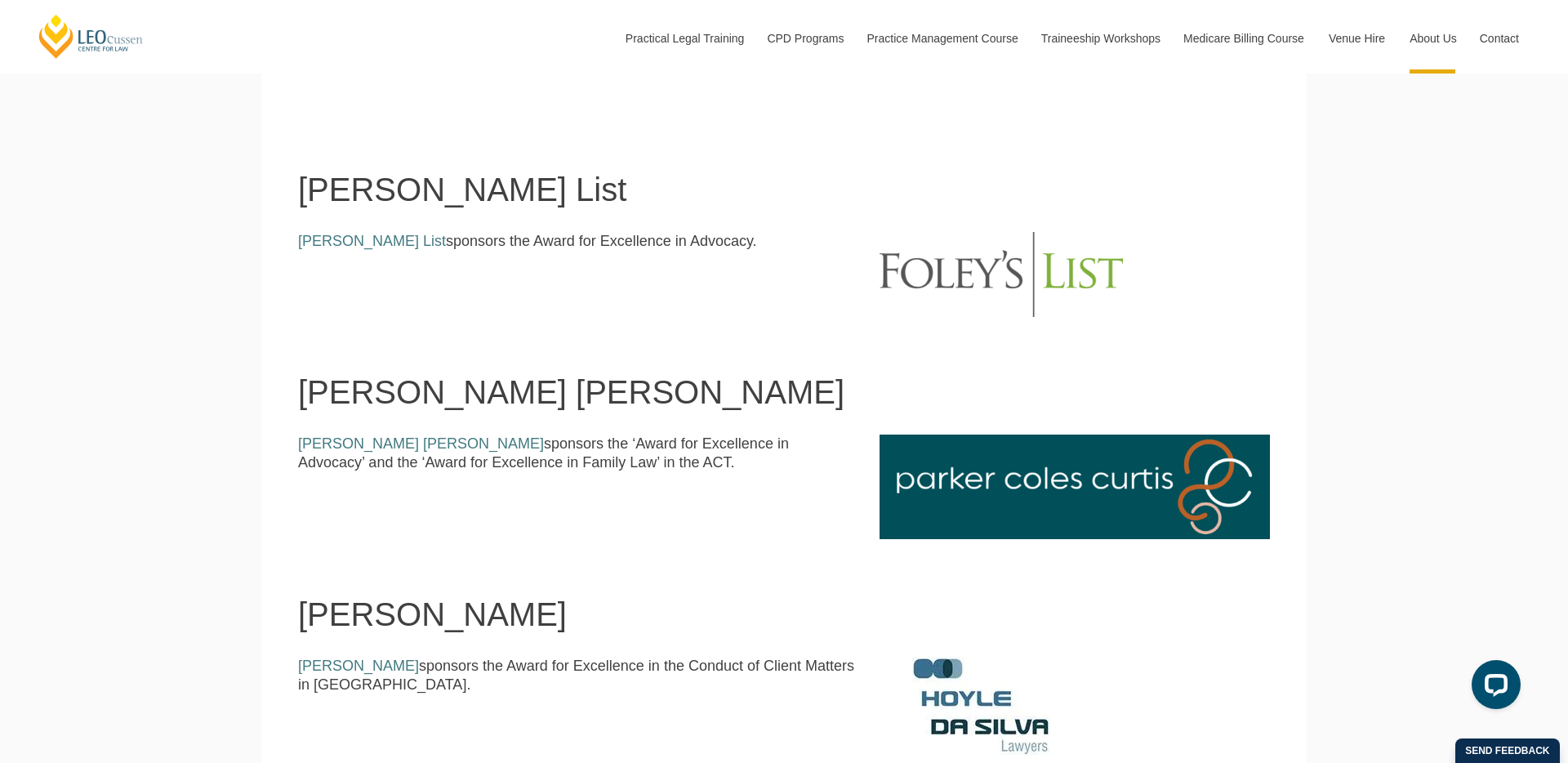
drag, startPoint x: 721, startPoint y: 243, endPoint x: 433, endPoint y: 245, distance: 288.0
click at [433, 245] on p "Foley’s List sponsors the Award for Excellence in Advocacy." at bounding box center [576, 242] width 557 height 19
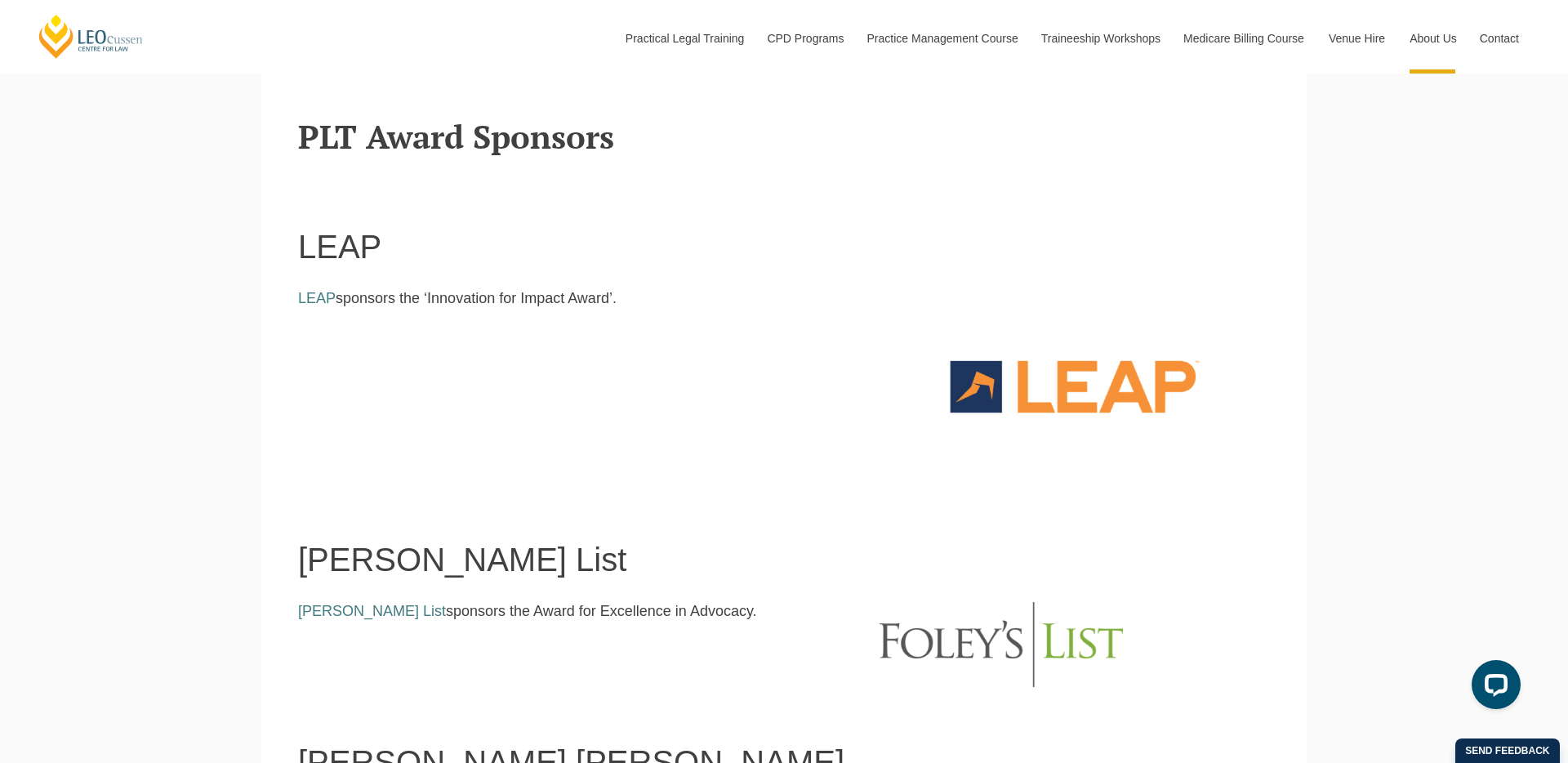
scroll to position [1025, 0]
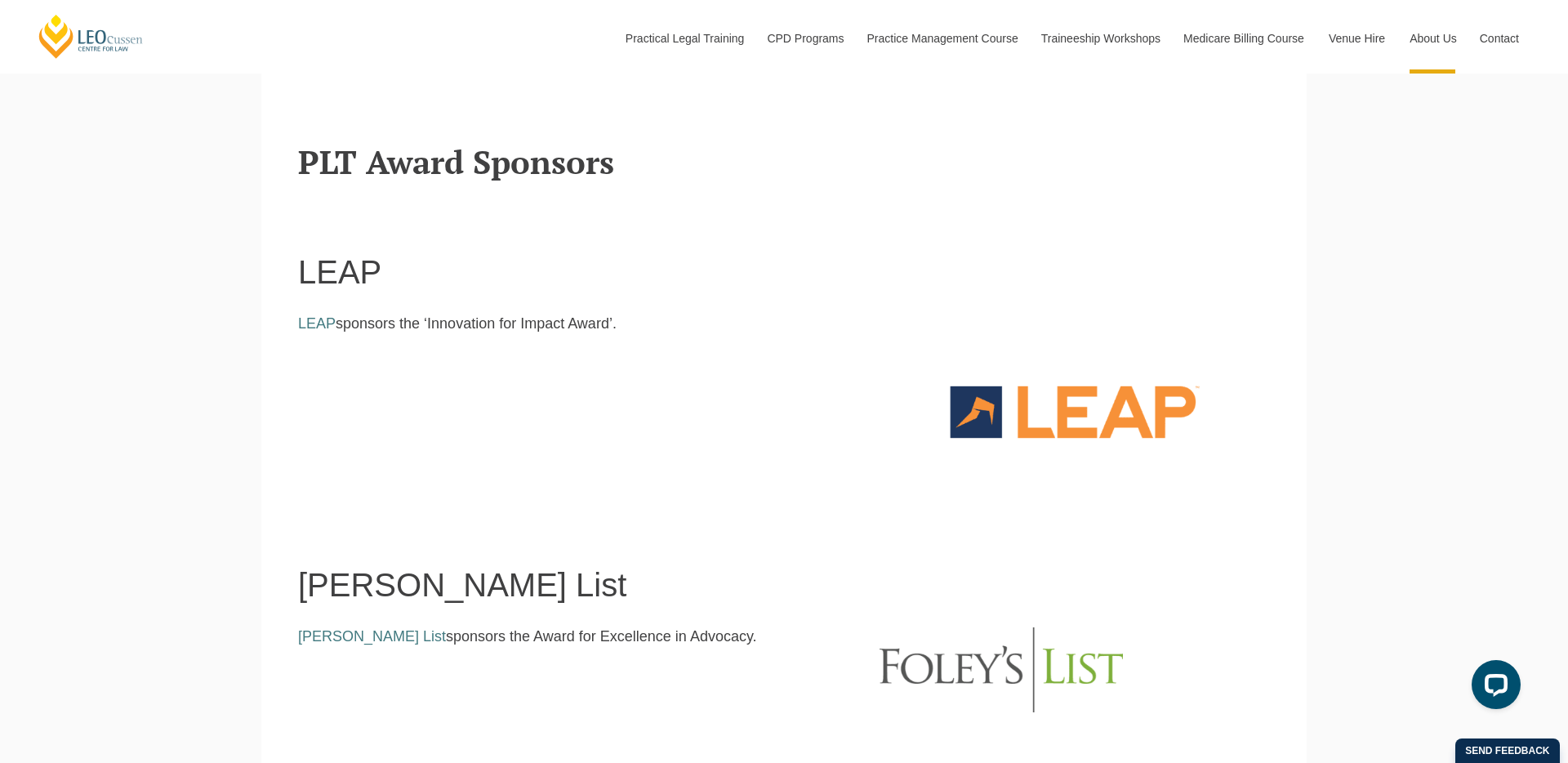
drag, startPoint x: 614, startPoint y: 333, endPoint x: 436, endPoint y: 335, distance: 178.0
click at [435, 334] on div "LEAP sponsors the ‘Innovation for Impact Award’." at bounding box center [576, 346] width 582 height 63
drag, startPoint x: 418, startPoint y: 326, endPoint x: 651, endPoint y: 329, distance: 233.0
click at [651, 329] on p "LEAP sponsors the ‘Innovation for Impact Award’." at bounding box center [576, 324] width 557 height 19
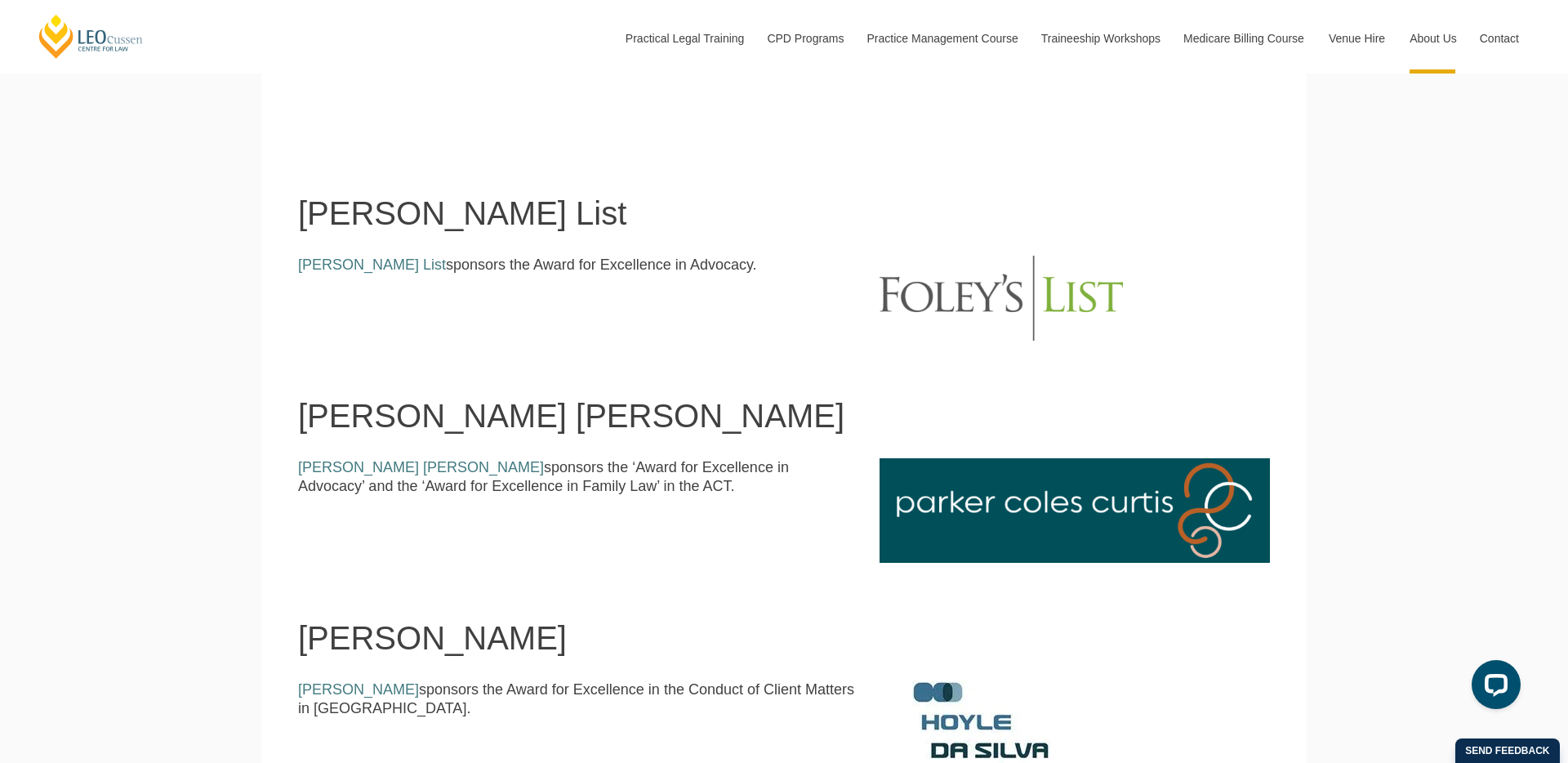
scroll to position [1444, 0]
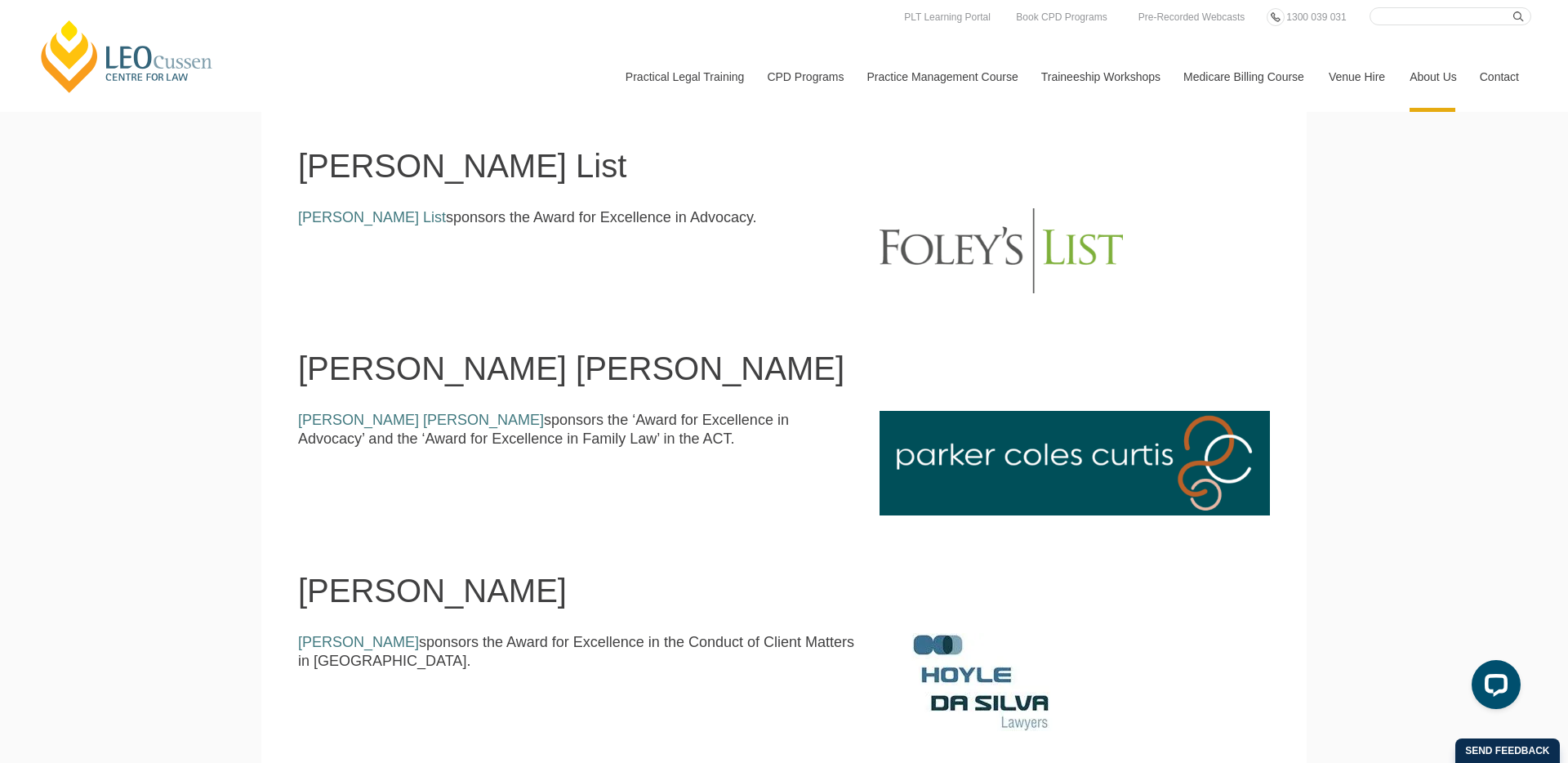
click at [144, 125] on div "Leo Cussen Centre for Law Search here Practical Legal Training Our Practical Le…" at bounding box center [784, 600] width 1568 height 4088
